Goal: Use online tool/utility

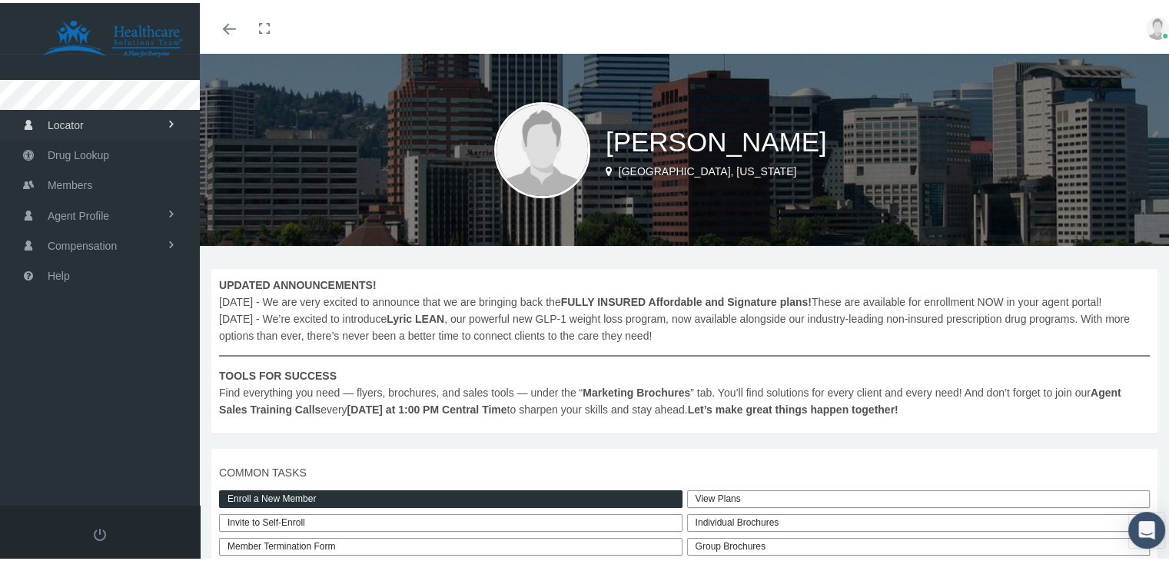
click at [89, 132] on link "Locator" at bounding box center [100, 122] width 200 height 30
click at [124, 216] on link "Drug Lookup" at bounding box center [100, 213] width 200 height 30
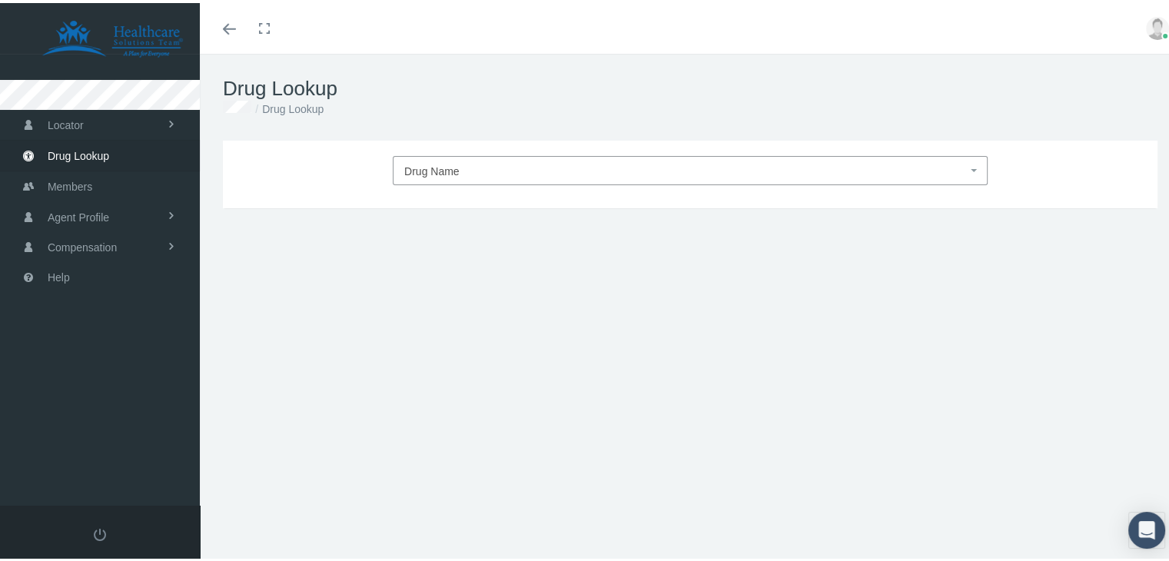
click at [61, 75] on li at bounding box center [100, 64] width 200 height 26
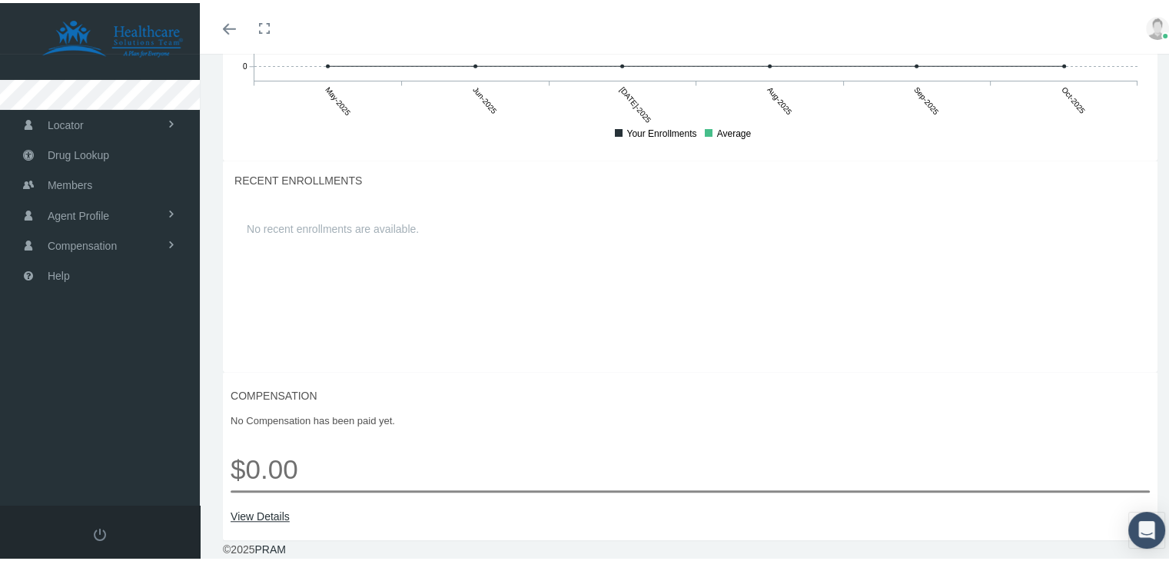
scroll to position [1165, 0]
